Goal: Find contact information: Find contact information

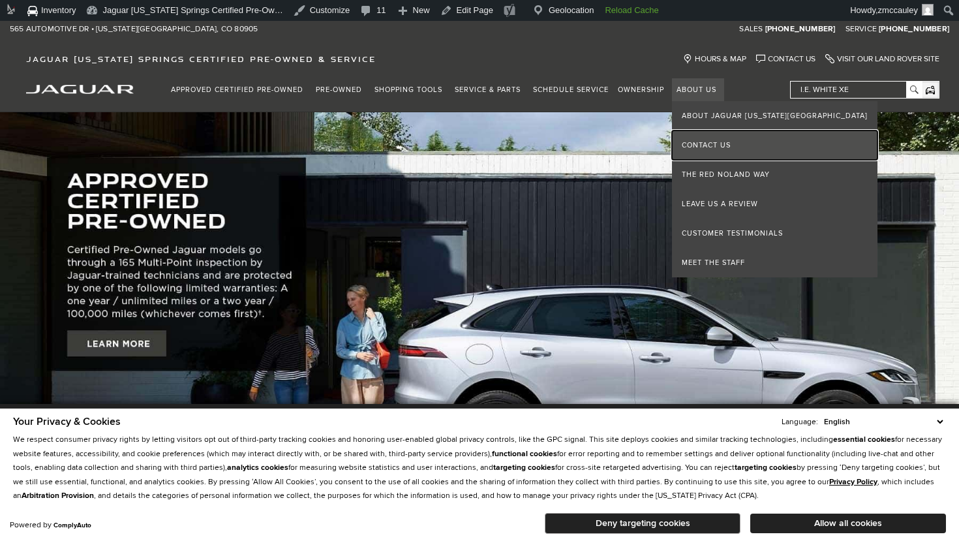
click at [718, 148] on link "Contact Us" at bounding box center [775, 144] width 206 height 29
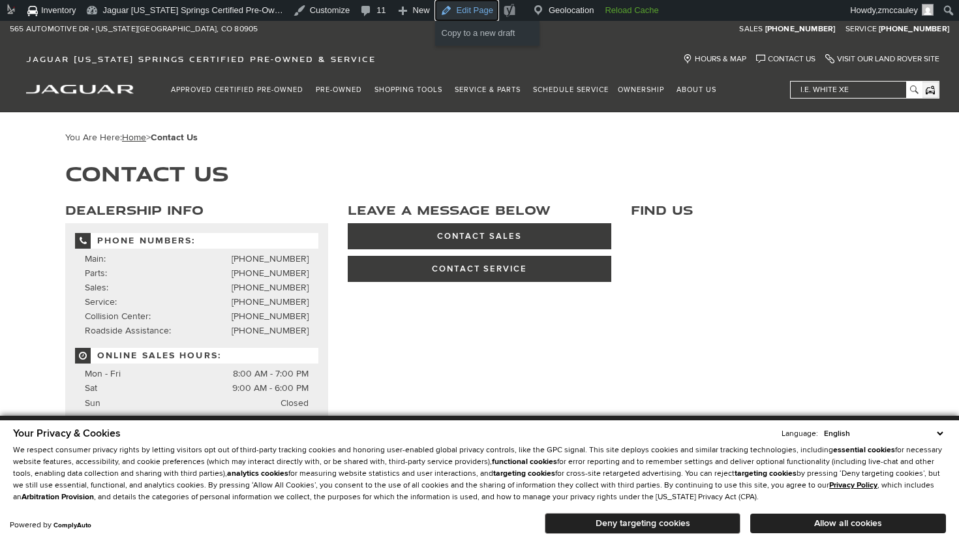
click at [478, 17] on link "Edit Page" at bounding box center [466, 10] width 63 height 21
